Goal: Task Accomplishment & Management: Manage account settings

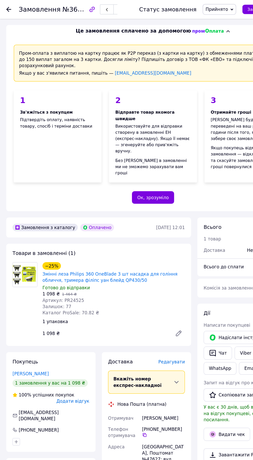
click at [9, 10] on use at bounding box center [7, 8] width 4 height 4
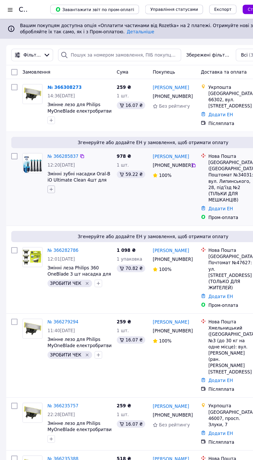
click at [44, 158] on icon "button" at bounding box center [42, 156] width 3 height 3
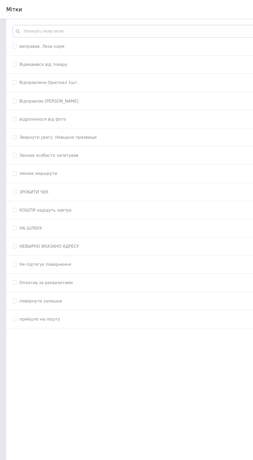
click at [14, 160] on input "ЗРОБИТИ ЧЕК" at bounding box center [11, 158] width 3 height 3
checkbox input "true"
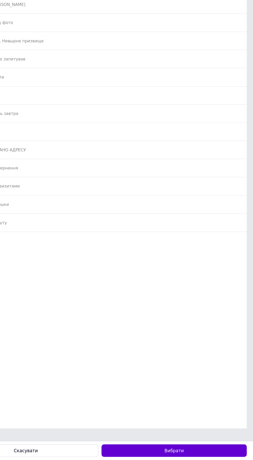
click at [164, 450] on button "Вибрати" at bounding box center [188, 452] width 120 height 10
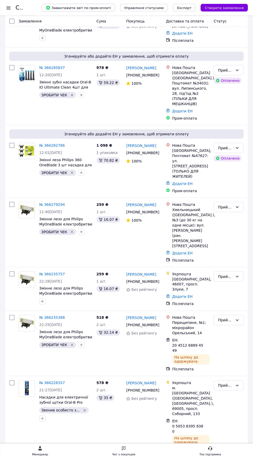
scroll to position [63, 0]
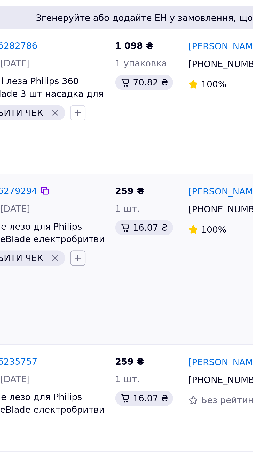
click at [80, 229] on icon "button" at bounding box center [81, 230] width 3 height 3
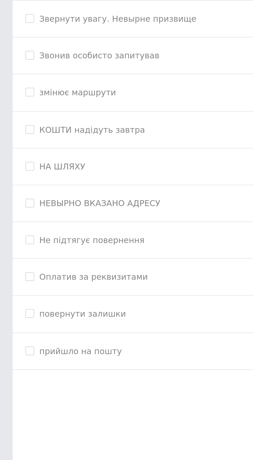
click at [78, 128] on div "Звонив особисто запитував" at bounding box center [126, 128] width 233 height 5
checkbox input "true"
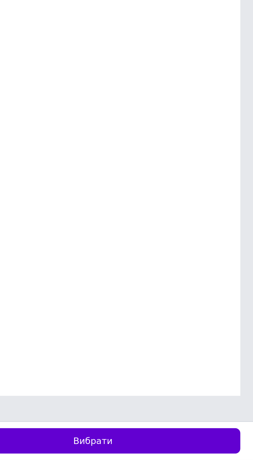
click at [217, 451] on button "Вибрати" at bounding box center [188, 452] width 120 height 10
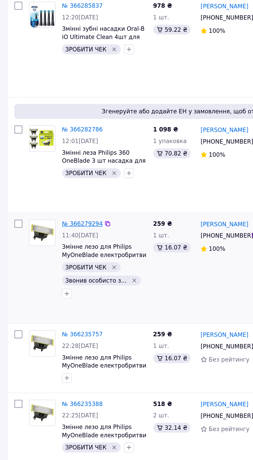
click at [52, 264] on link "№ 366279294" at bounding box center [52, 266] width 26 height 4
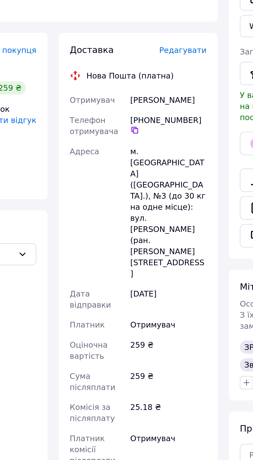
click at [148, 155] on span "Редагувати" at bounding box center [142, 153] width 22 height 4
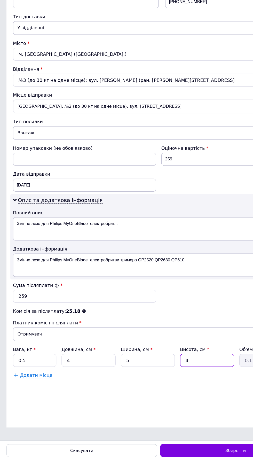
click at [167, 380] on input "4" at bounding box center [165, 380] width 43 height 10
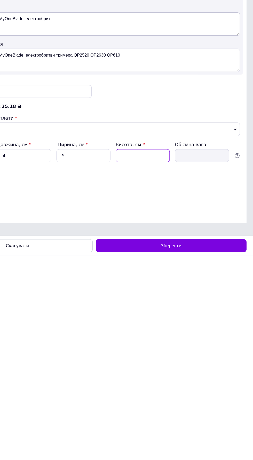
type input "7"
type input "0.1"
type input "7"
click at [113, 382] on input "5" at bounding box center [117, 380] width 43 height 10
type input "7"
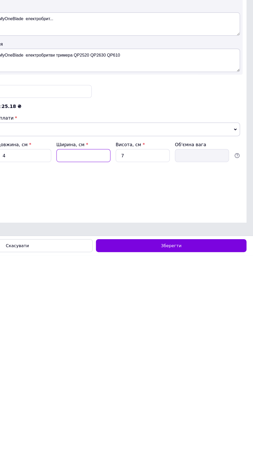
type input "0.1"
type input "7"
click at [66, 379] on input "4" at bounding box center [70, 380] width 43 height 10
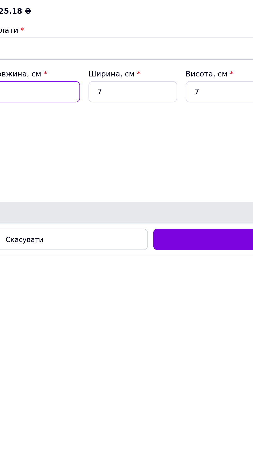
type input "7"
type input "0.1"
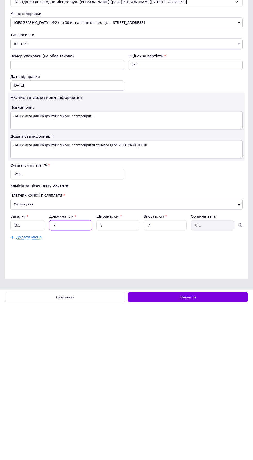
type input "7"
click at [206, 173] on span "Нововолинськ: №2 (до 30 кг на одне місце): вул. Стуса, 2" at bounding box center [126, 178] width 233 height 11
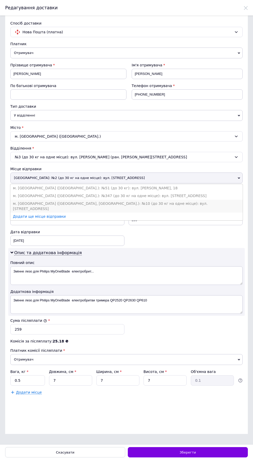
click at [120, 201] on li "м. Вишневе (Київська обл., Бучанський р-н.): №10 (до 30 кг на одне місце): вул.…" at bounding box center [126, 206] width 233 height 13
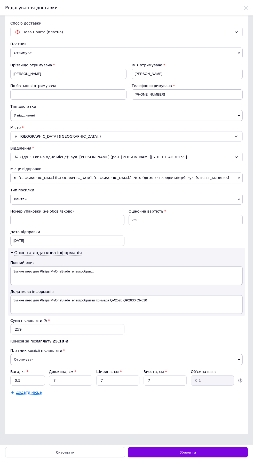
click at [177, 178] on span "м. Вишневе (Київська обл., Бучанський р-н.): №10 (до 30 кг на одне місце): вул.…" at bounding box center [126, 178] width 233 height 11
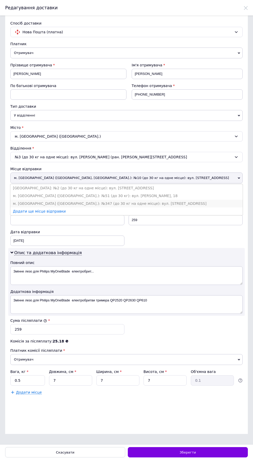
click at [119, 202] on li "м. Київ (Київська обл.): №347 (до 30 кг на одне місце): вул. Сирецька, 9" at bounding box center [126, 204] width 233 height 8
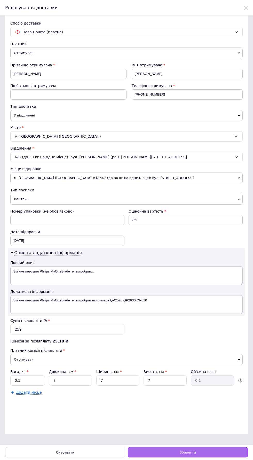
click at [196, 455] on span "Зберегти" at bounding box center [188, 453] width 16 height 4
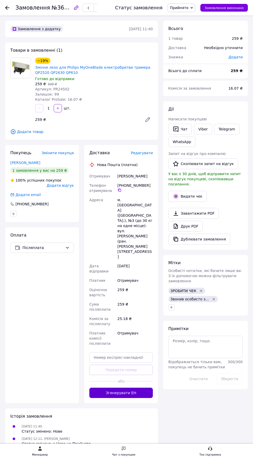
click at [153, 398] on button "Згенерувати ЕН" at bounding box center [121, 393] width 64 height 10
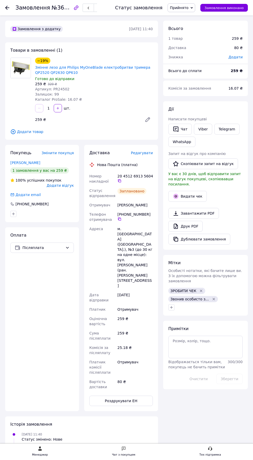
click at [9, 10] on use at bounding box center [7, 8] width 4 height 4
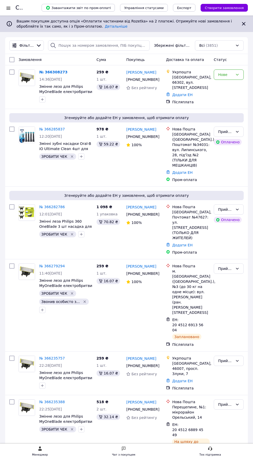
scroll to position [1, 0]
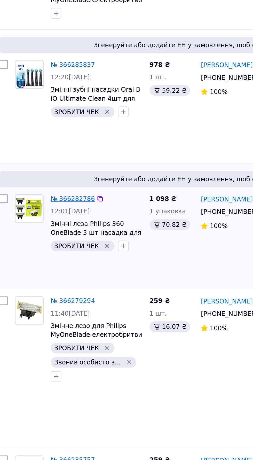
click at [56, 204] on link "№ 366282786" at bounding box center [52, 206] width 26 height 4
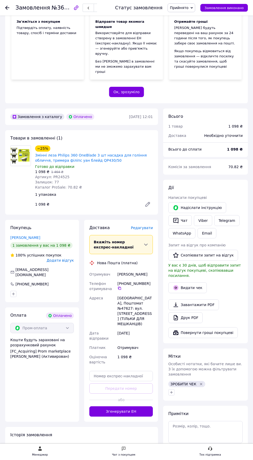
scroll to position [81, 0]
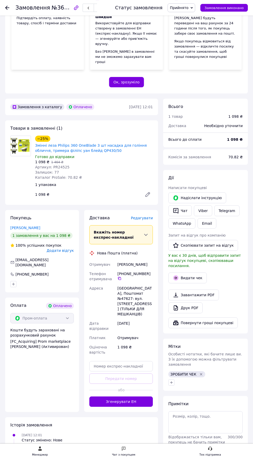
click at [147, 216] on span "Редагувати" at bounding box center [142, 218] width 22 height 4
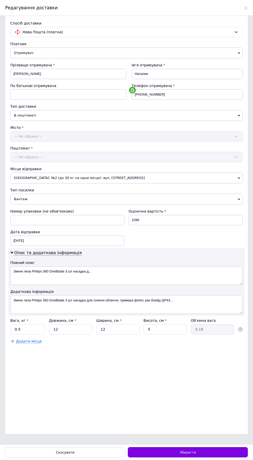
scroll to position [0, 0]
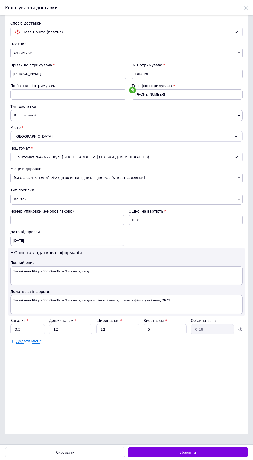
click at [150, 174] on span "Нововолинськ: №2 (до 30 кг на одне місце): вул. Стуса, 2" at bounding box center [126, 178] width 233 height 11
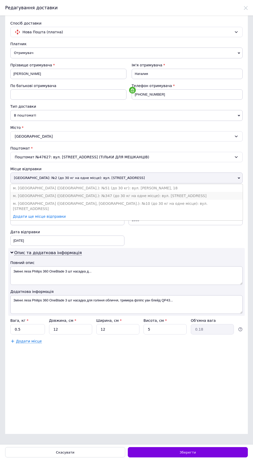
click at [120, 195] on li "м. Київ (Київська обл.): №347 (до 30 кг на одне місце): вул. Сирецька, 9" at bounding box center [126, 196] width 233 height 8
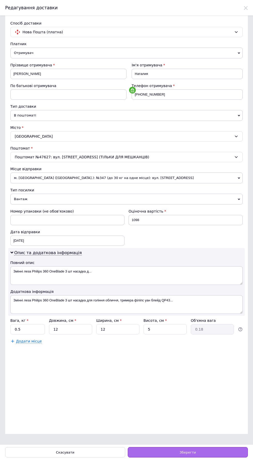
click at [248, 458] on div "Зберегти" at bounding box center [188, 452] width 120 height 10
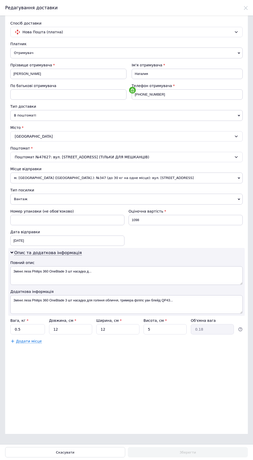
scroll to position [81, 0]
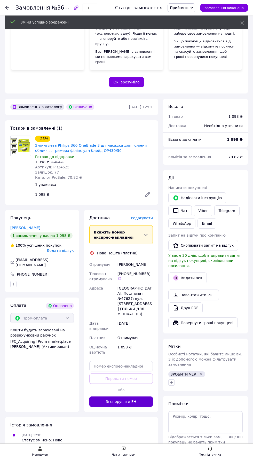
click at [109, 397] on button "Згенерувати ЕН" at bounding box center [121, 402] width 64 height 10
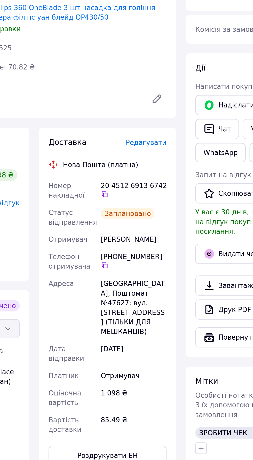
scroll to position [132, 0]
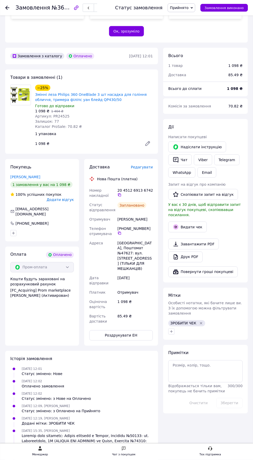
click at [9, 10] on use at bounding box center [7, 8] width 4 height 4
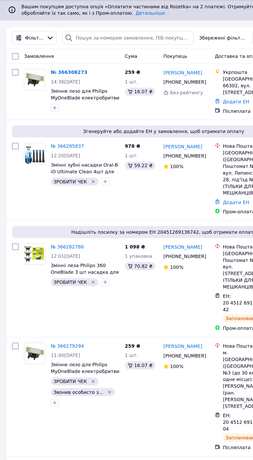
scroll to position [0, 0]
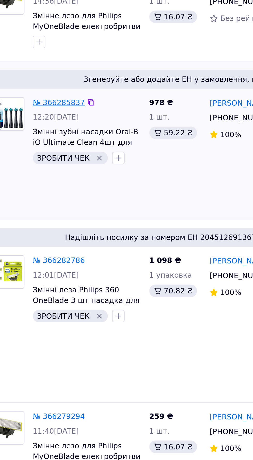
click at [51, 127] on link "№ 366285837" at bounding box center [52, 129] width 26 height 4
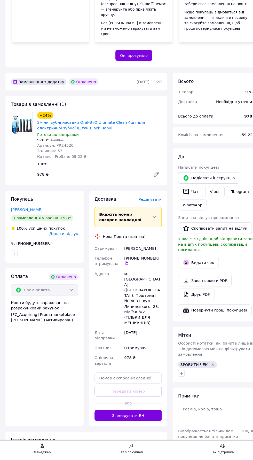
scroll to position [84, 0]
click at [153, 213] on span "Редагувати" at bounding box center [142, 215] width 22 height 4
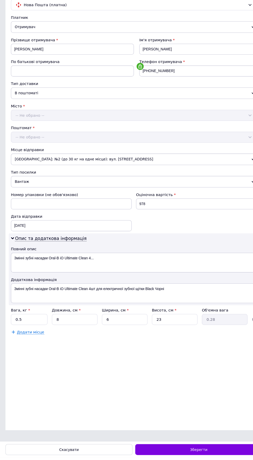
scroll to position [0, 0]
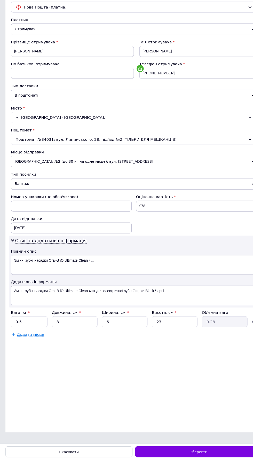
click at [157, 179] on span "Нововолинськ: №2 (до 30 кг на одне місце): вул. Стуса, 2" at bounding box center [126, 178] width 233 height 11
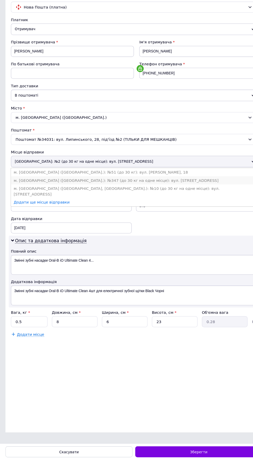
click at [122, 196] on li "м. Київ (Київська обл.): №347 (до 30 кг на одне місце): вул. Сирецька, 9" at bounding box center [126, 196] width 233 height 8
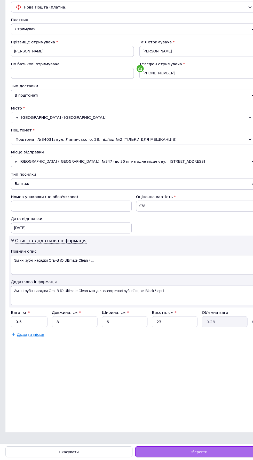
click at [167, 456] on div "Зберегти" at bounding box center [188, 452] width 120 height 10
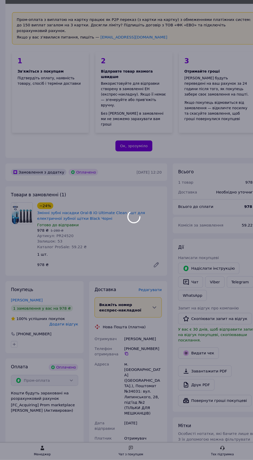
scroll to position [84, 0]
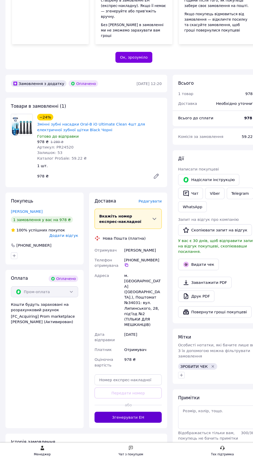
click at [153, 425] on button "Згенерувати ЕН" at bounding box center [121, 420] width 64 height 10
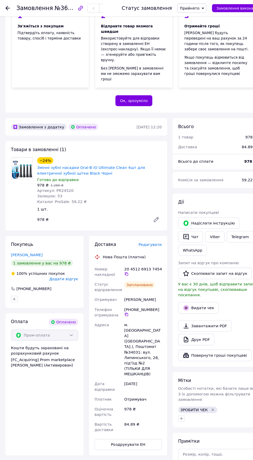
scroll to position [0, 0]
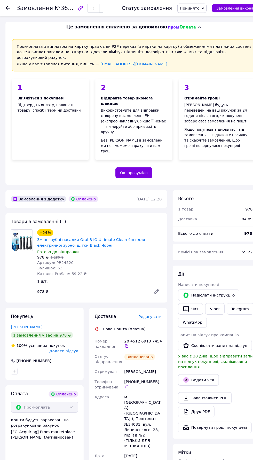
click at [9, 10] on use at bounding box center [7, 8] width 4 height 4
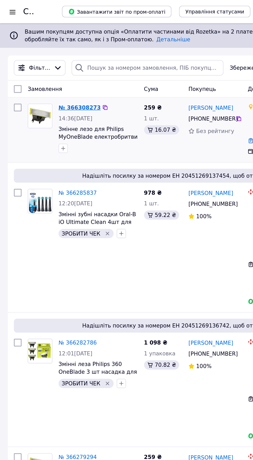
click at [51, 70] on link "№ 366308273" at bounding box center [53, 72] width 28 height 4
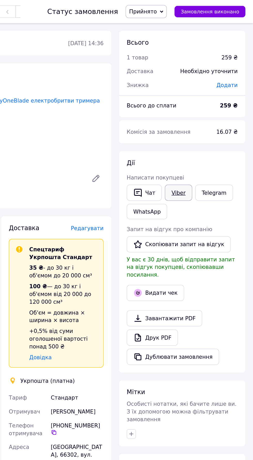
click at [203, 130] on link "Viber" at bounding box center [203, 129] width 18 height 11
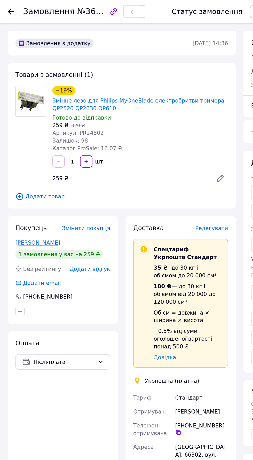
click at [23, 161] on link "[PERSON_NAME]" at bounding box center [25, 163] width 30 height 4
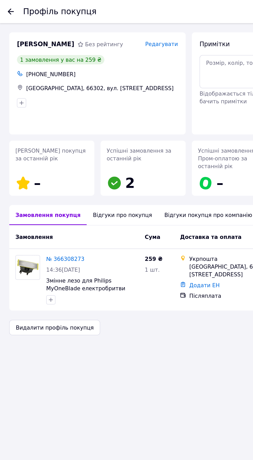
click at [9, 10] on use at bounding box center [7, 8] width 4 height 4
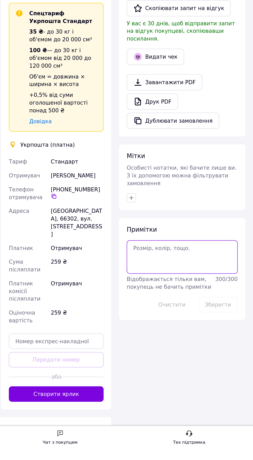
click at [187, 322] on textarea at bounding box center [205, 330] width 74 height 22
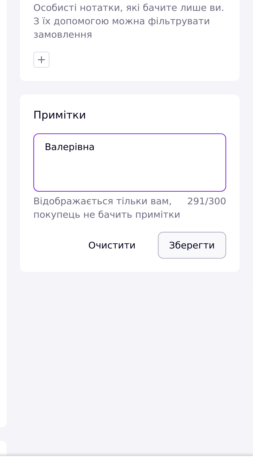
type textarea "Валерівна"
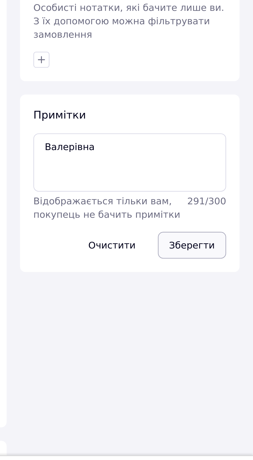
click at [235, 357] on button "Зберегти" at bounding box center [230, 362] width 26 height 10
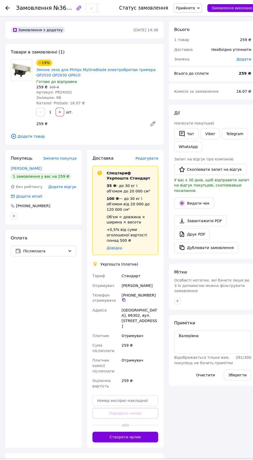
click at [9, 10] on use at bounding box center [7, 8] width 4 height 4
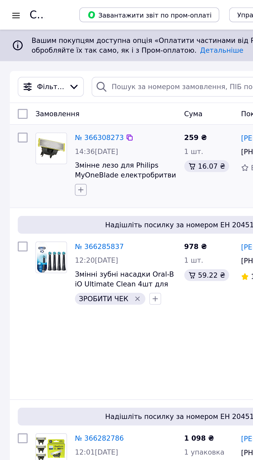
click at [44, 101] on icon "button" at bounding box center [42, 99] width 3 height 3
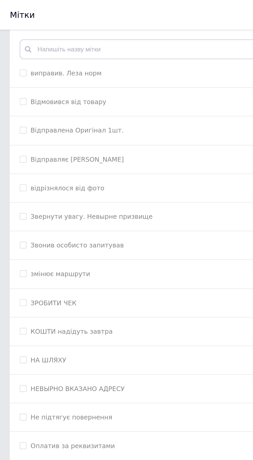
click at [10, 158] on input "ЗРОБИТИ ЧЕК" at bounding box center [11, 158] width 3 height 3
click at [14, 159] on input "ЗРОБИТИ ЧЕК" at bounding box center [11, 158] width 3 height 3
checkbox input "false"
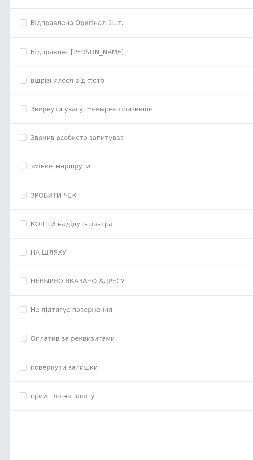
click at [20, 136] on li "Звонив особисто запитував" at bounding box center [126, 128] width 243 height 15
checkbox input "true"
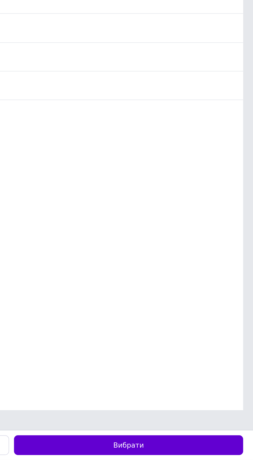
click at [219, 452] on button "Вибрати" at bounding box center [188, 452] width 120 height 10
